Goal: Information Seeking & Learning: Learn about a topic

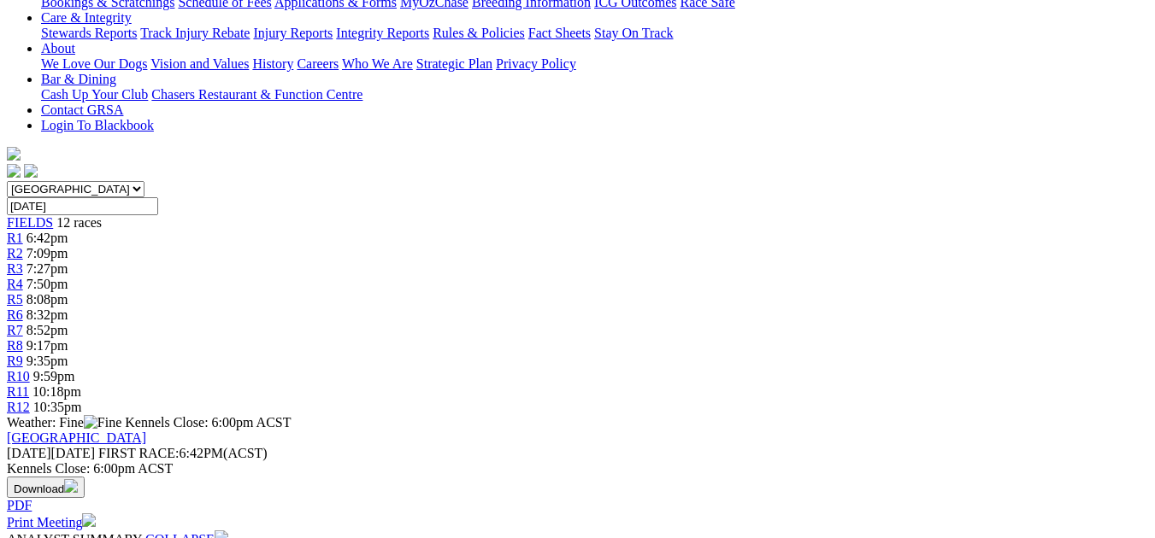
scroll to position [410, 0]
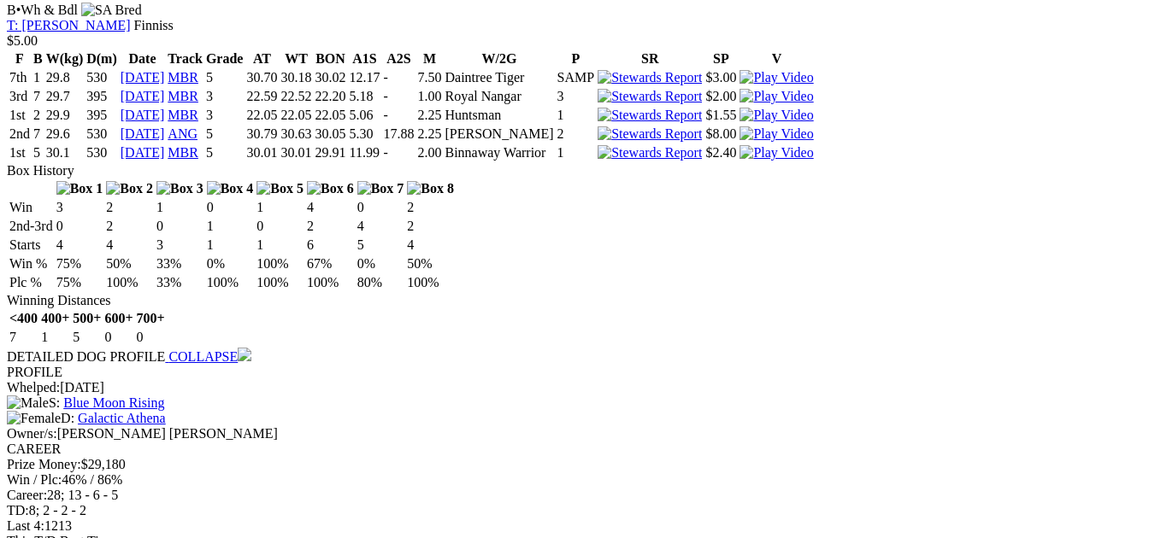
scroll to position [2098, 0]
